Goal: Information Seeking & Learning: Learn about a topic

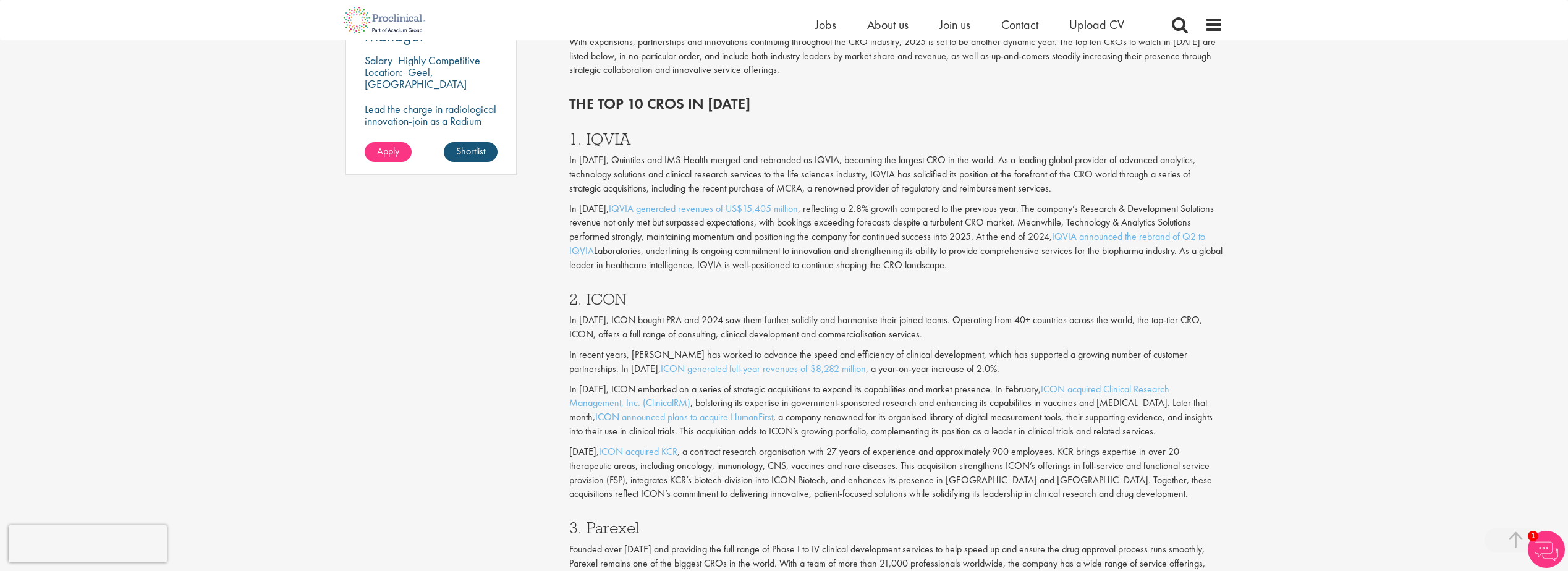
scroll to position [1005, 0]
drag, startPoint x: 617, startPoint y: 320, endPoint x: 758, endPoint y: 339, distance: 142.3
click at [758, 339] on p "In [DATE], ICON bought PRA and 2024 saw them further solidify and harmonise the…" at bounding box center [896, 327] width 654 height 29
drag, startPoint x: 758, startPoint y: 339, endPoint x: 725, endPoint y: 334, distance: 33.4
click at [725, 334] on p "In [DATE], ICON bought PRA and 2024 saw them further solidify and harmonise the…" at bounding box center [896, 327] width 654 height 29
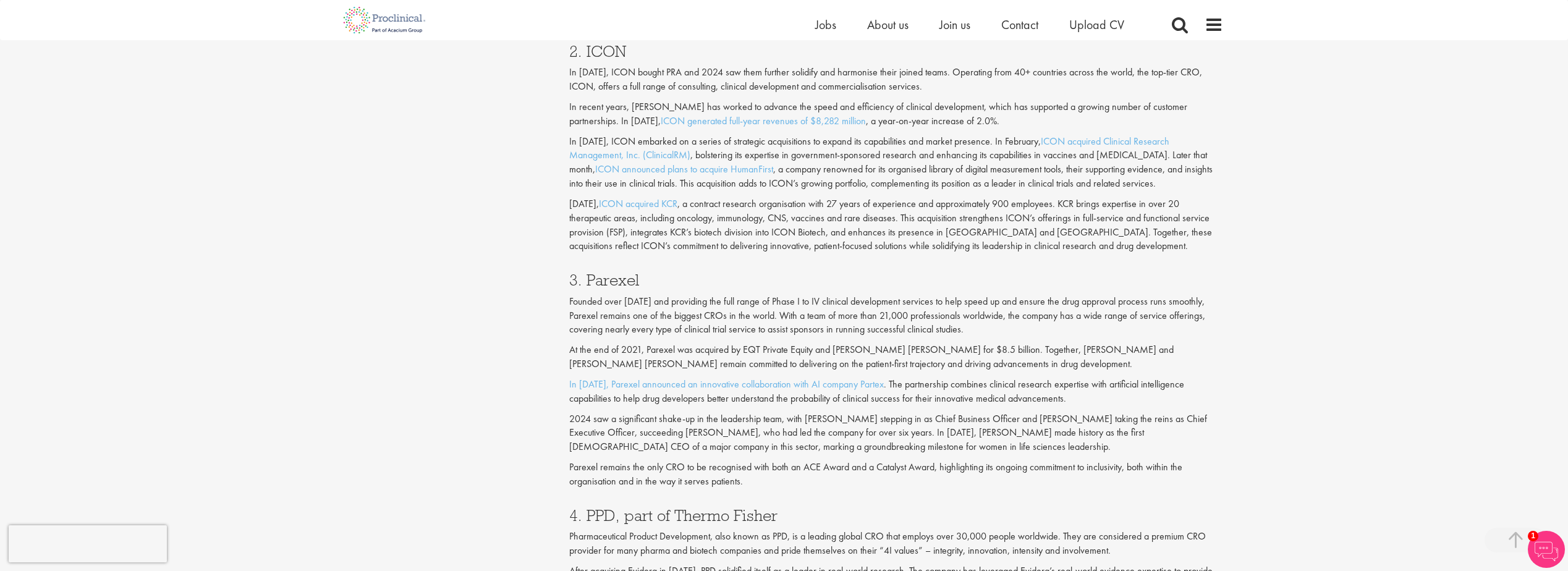
scroll to position [1253, 0]
click at [843, 438] on p "2024 saw a significant shake-up in the leadership team, with [PERSON_NAME] step…" at bounding box center [896, 432] width 654 height 43
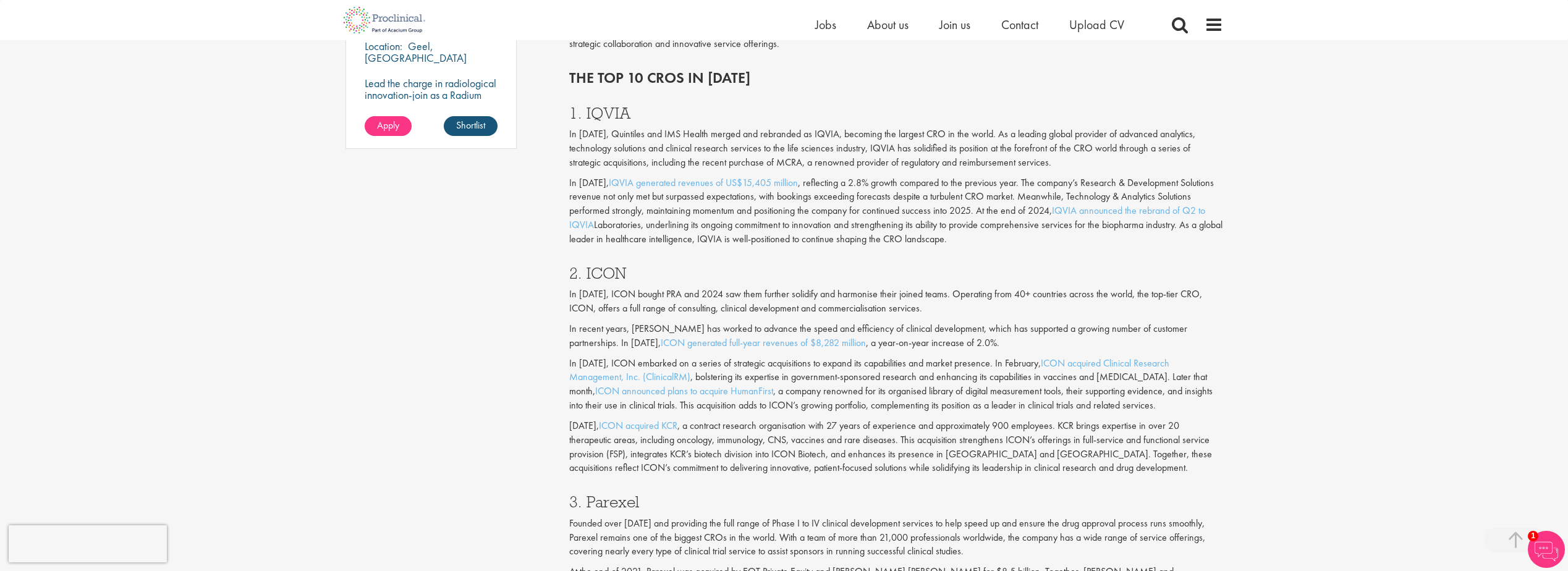
scroll to position [1030, 0]
drag, startPoint x: 655, startPoint y: 118, endPoint x: 566, endPoint y: 115, distance: 89.1
click at [900, 391] on p "In [DATE], ICON embarked on a series of strategic acquisitions to expand its ca…" at bounding box center [896, 385] width 654 height 56
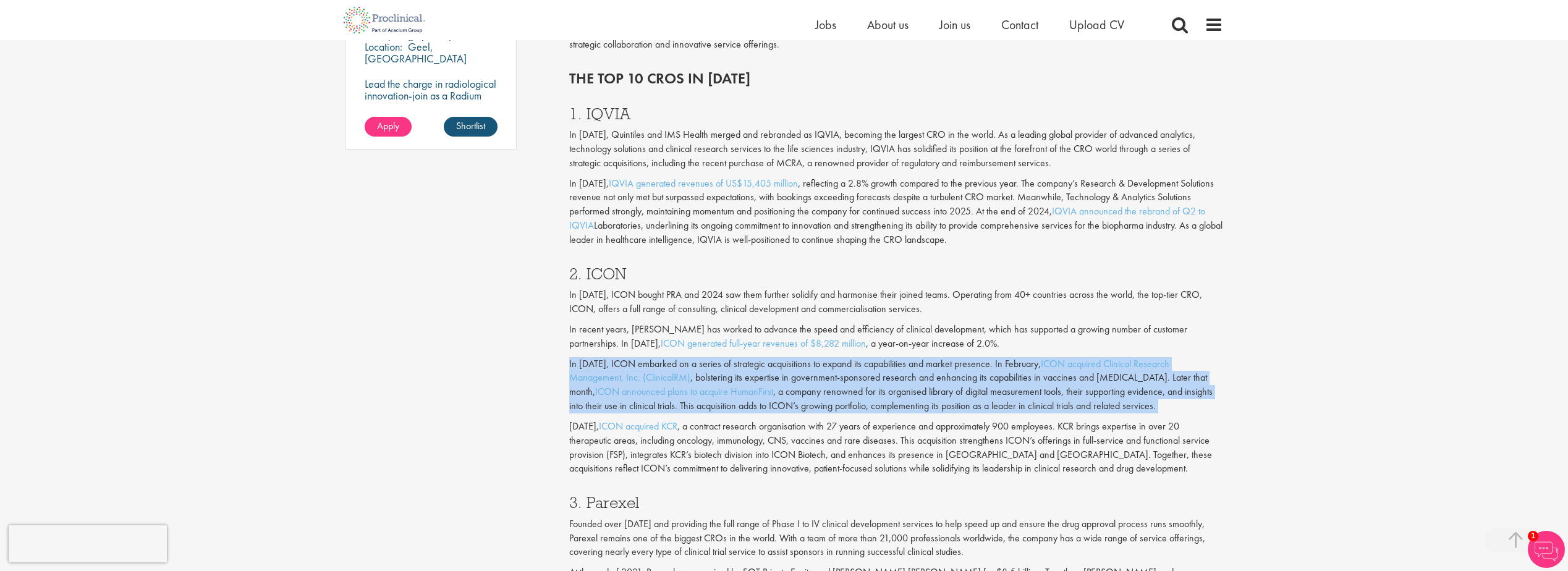
click at [900, 391] on p "In [DATE], ICON embarked on a series of strategic acquisitions to expand its ca…" at bounding box center [896, 385] width 654 height 56
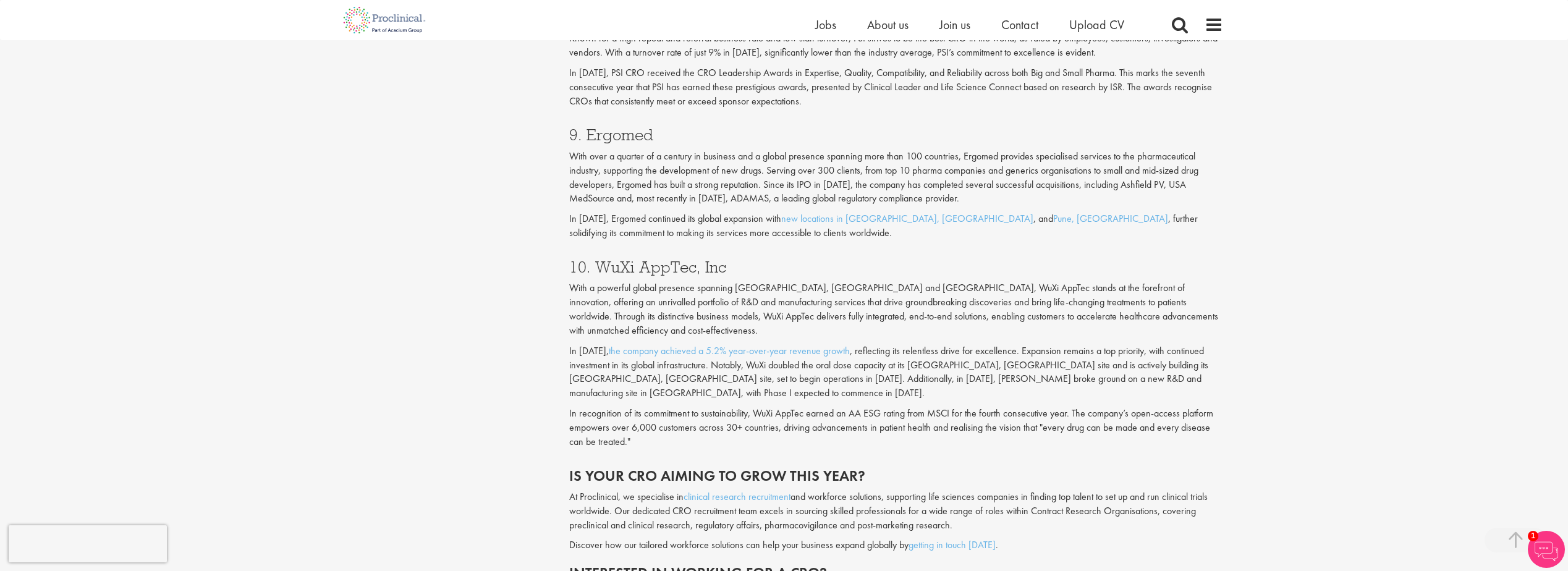
scroll to position [2696, 0]
